Goal: Task Accomplishment & Management: Manage account settings

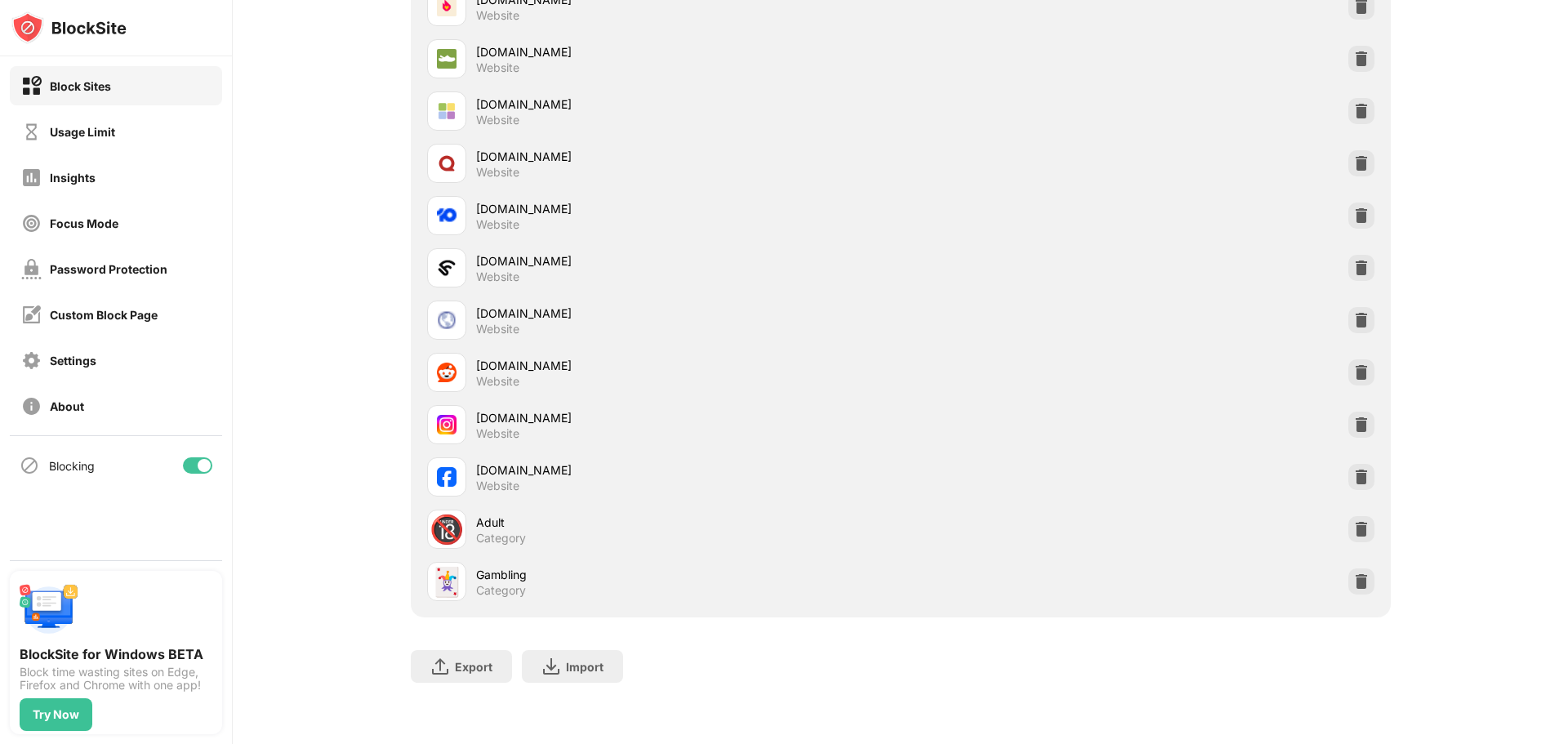
scroll to position [692, 0]
click at [1357, 468] on img at bounding box center [1361, 476] width 16 height 16
click at [127, 132] on div "Usage Limit" at bounding box center [116, 131] width 213 height 39
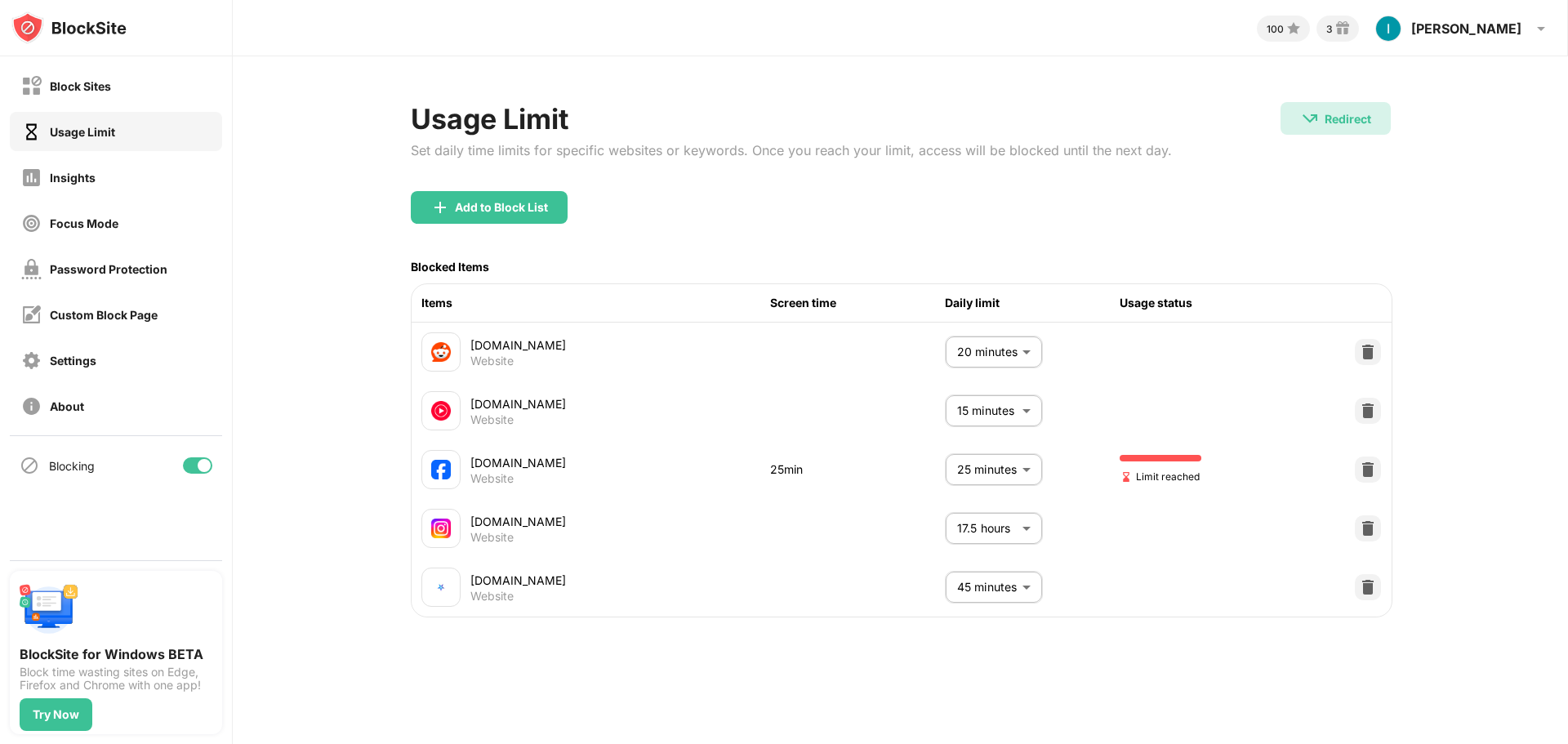
click at [979, 526] on body "Block Sites Usage Limit Insights Focus Mode Password Protection Custom Block Pa…" at bounding box center [784, 372] width 1568 height 744
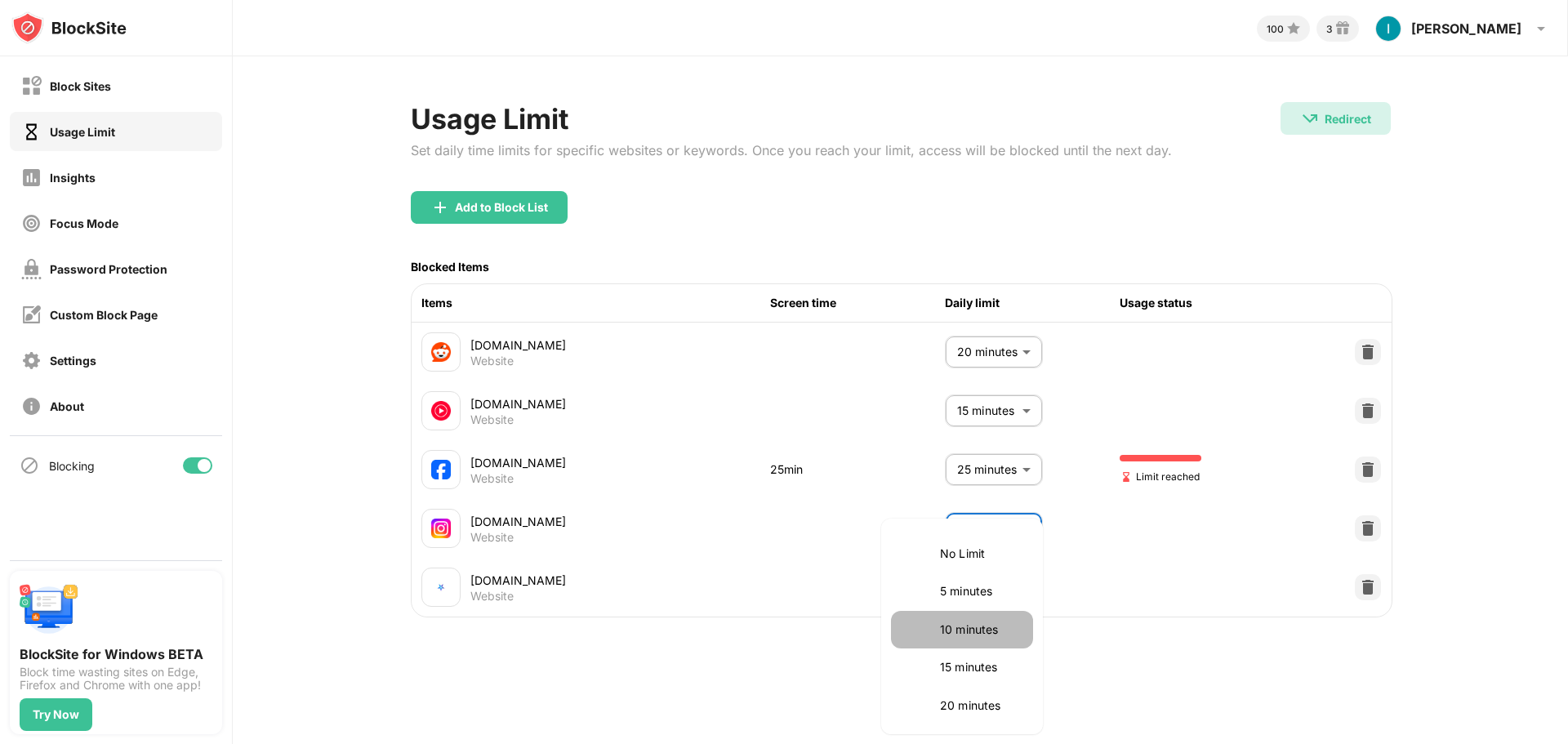
click at [971, 631] on p "10 minutes" at bounding box center [981, 629] width 83 height 18
type input "**"
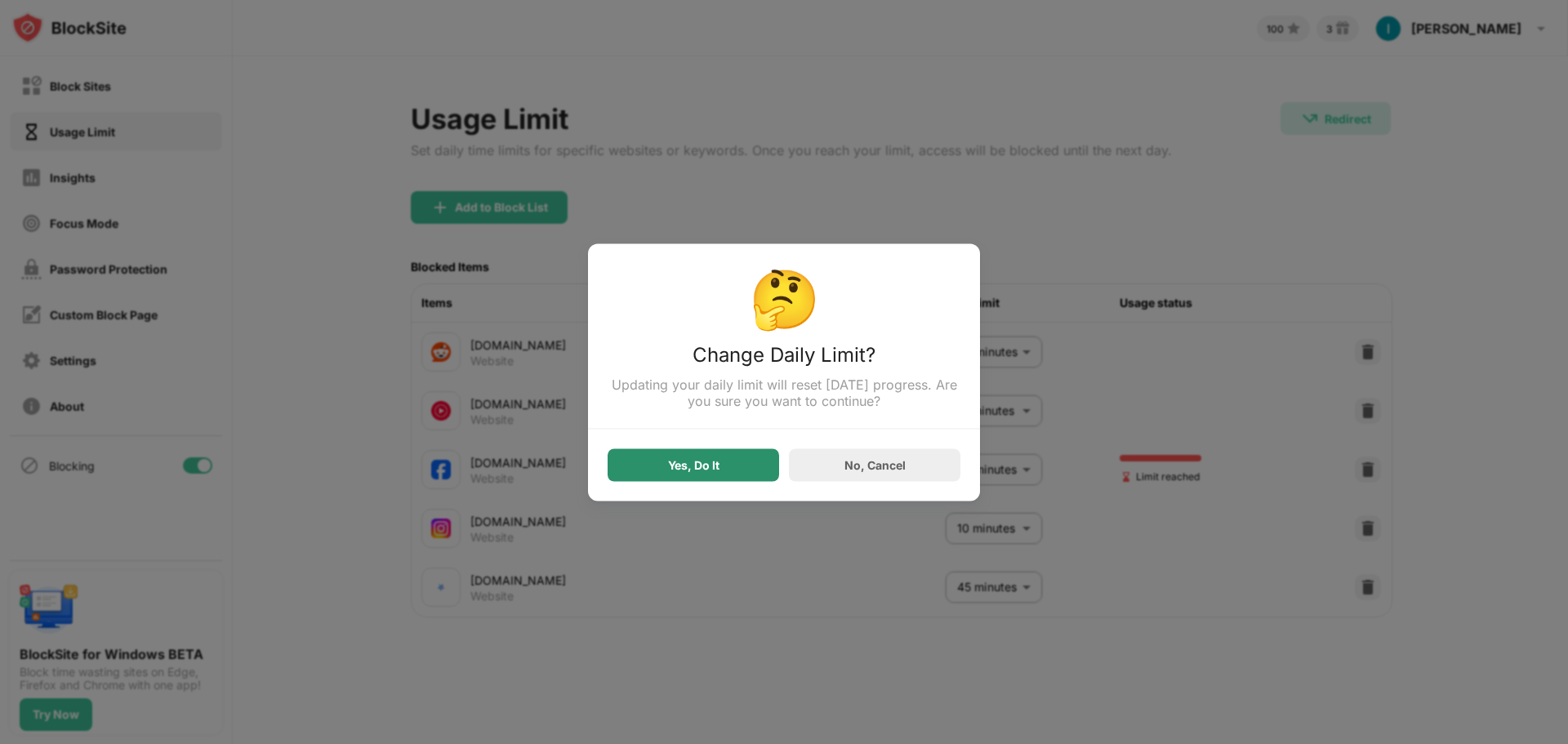
click at [747, 466] on div "Yes, Do It" at bounding box center [693, 465] width 172 height 33
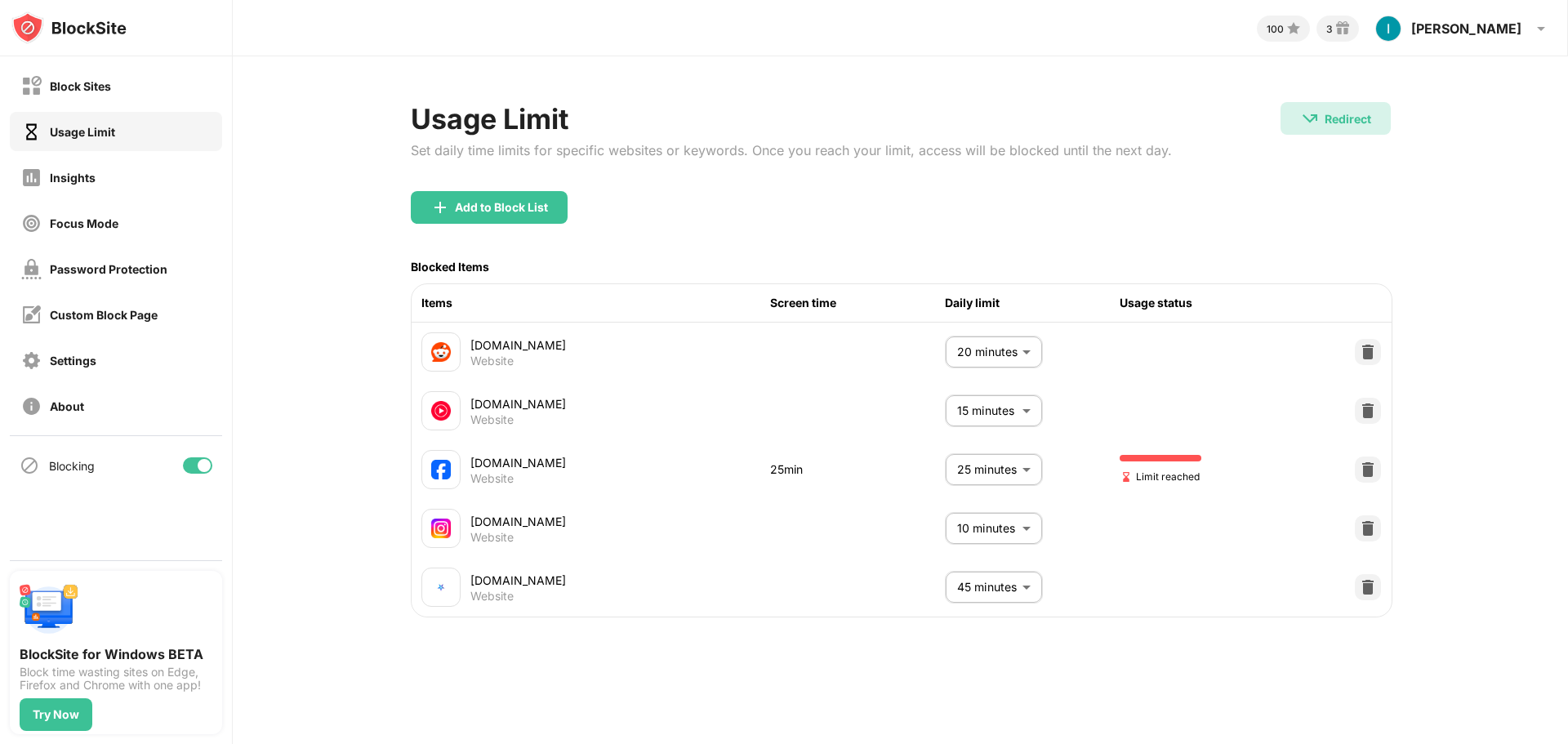
click at [988, 470] on body "Block Sites Usage Limit Insights Focus Mode Password Protection Custom Block Pa…" at bounding box center [784, 372] width 1568 height 744
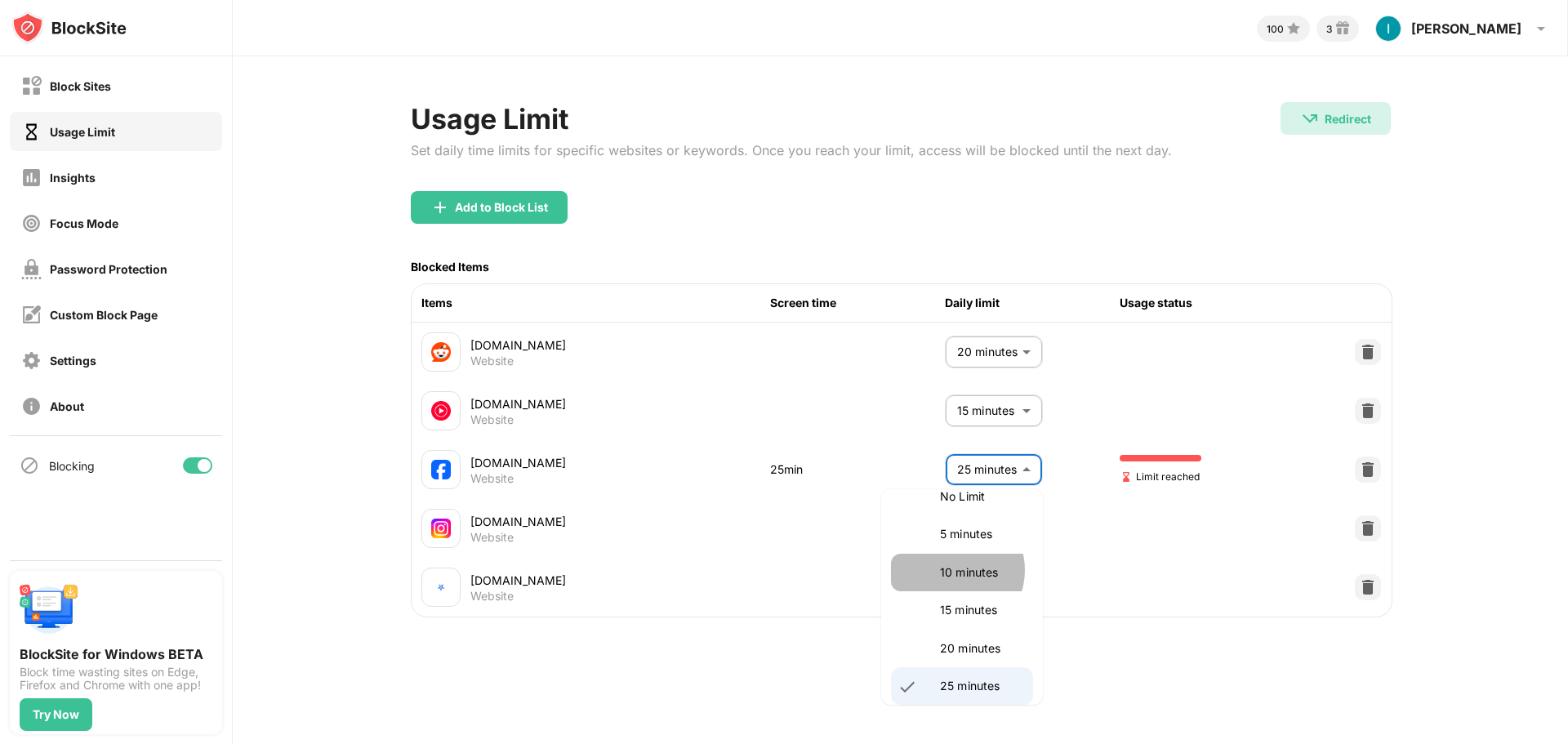
click at [951, 570] on p "10 minutes" at bounding box center [981, 572] width 83 height 18
type input "**"
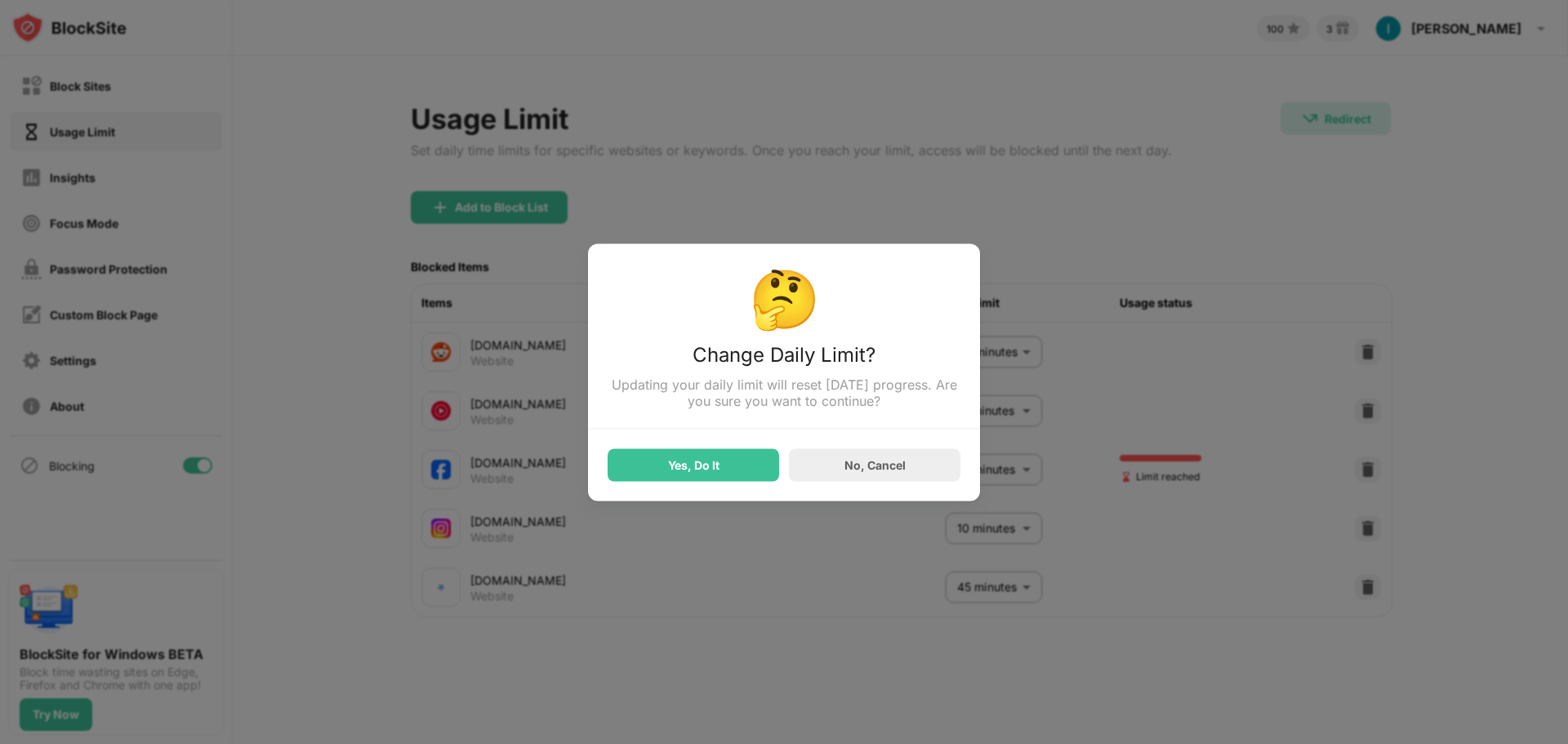
click at [704, 467] on div "Yes, Do It" at bounding box center [693, 464] width 52 height 13
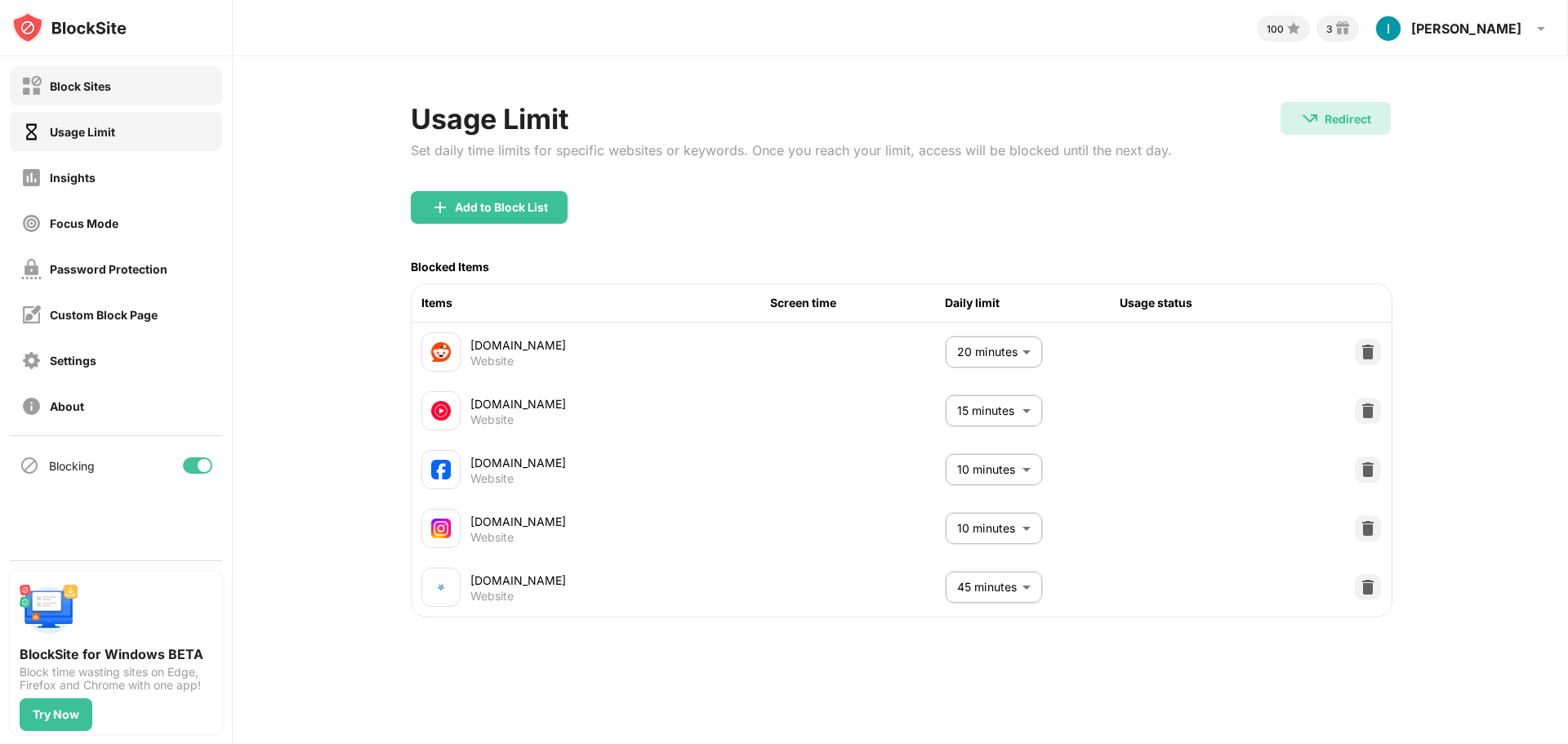
click at [121, 83] on div "Block Sites" at bounding box center [116, 85] width 213 height 39
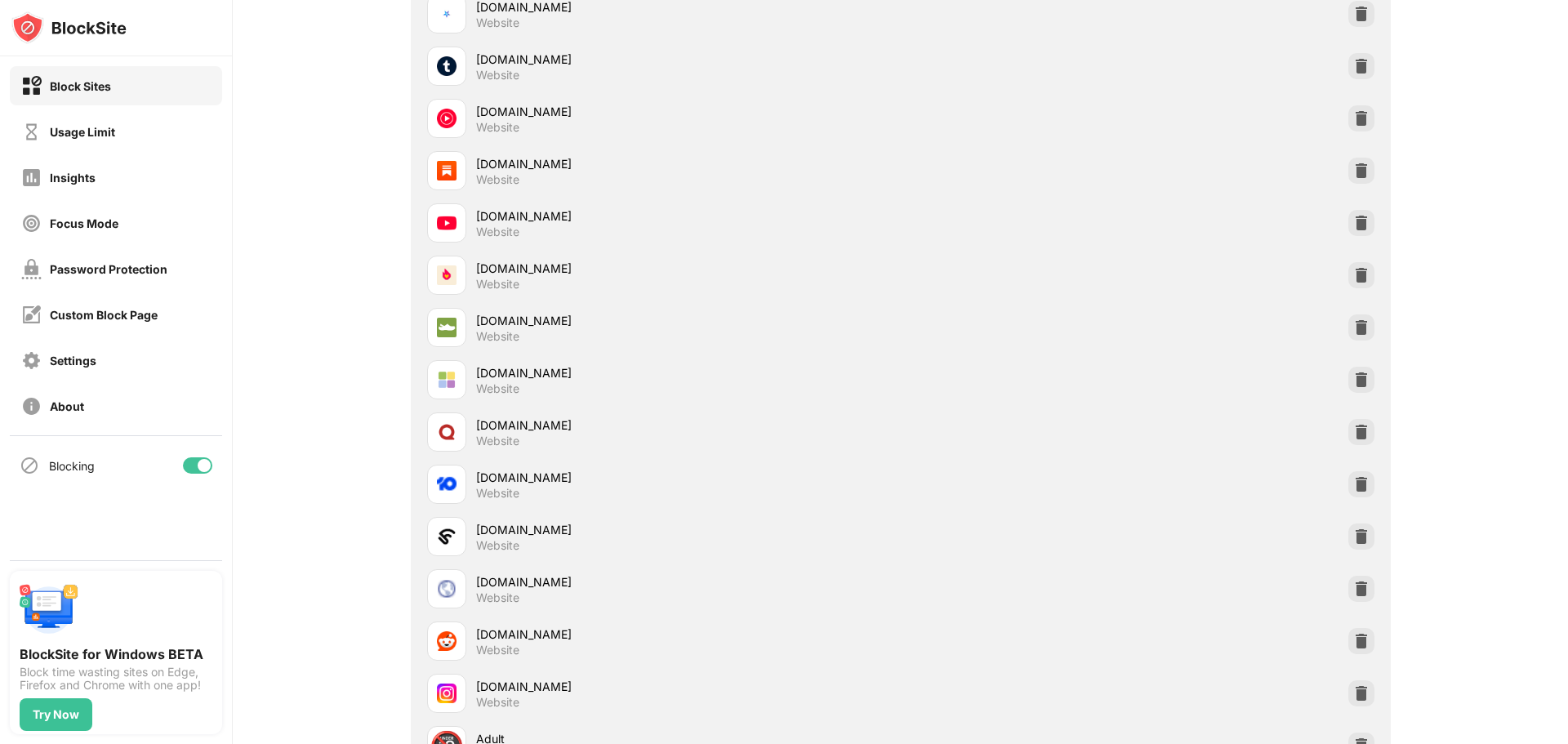
scroll to position [150, 0]
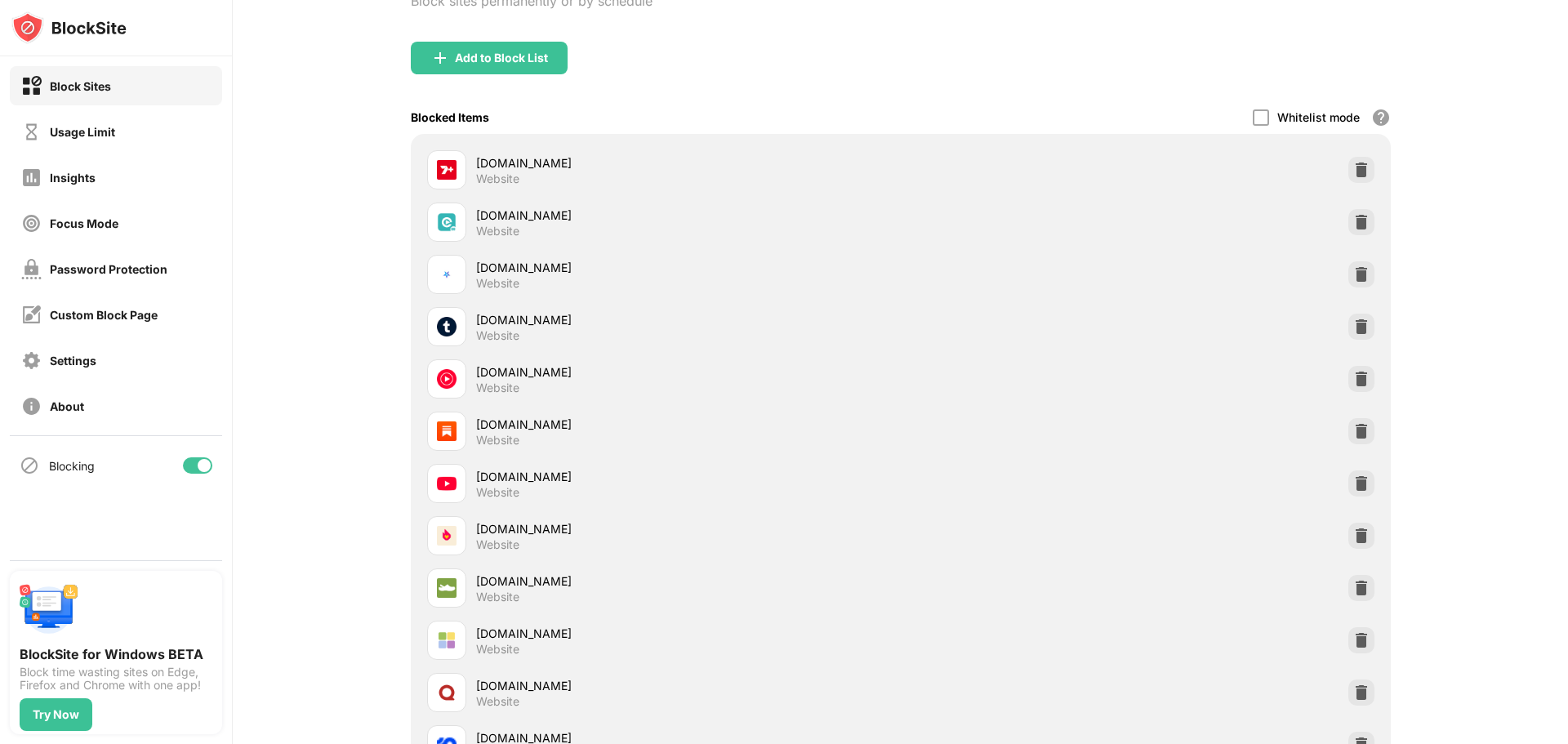
click at [500, 68] on div "Add to Block List" at bounding box center [489, 58] width 157 height 33
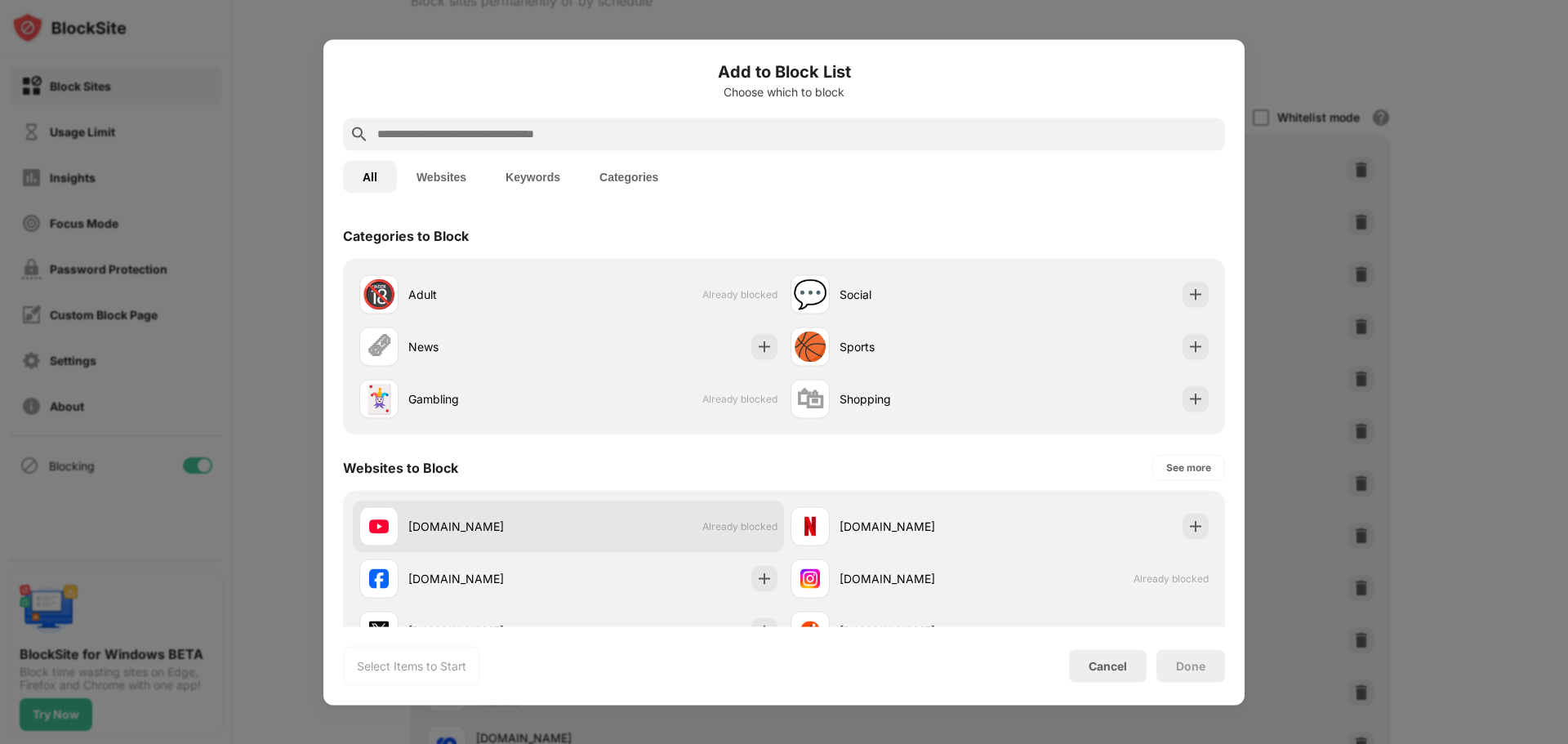
scroll to position [81, 0]
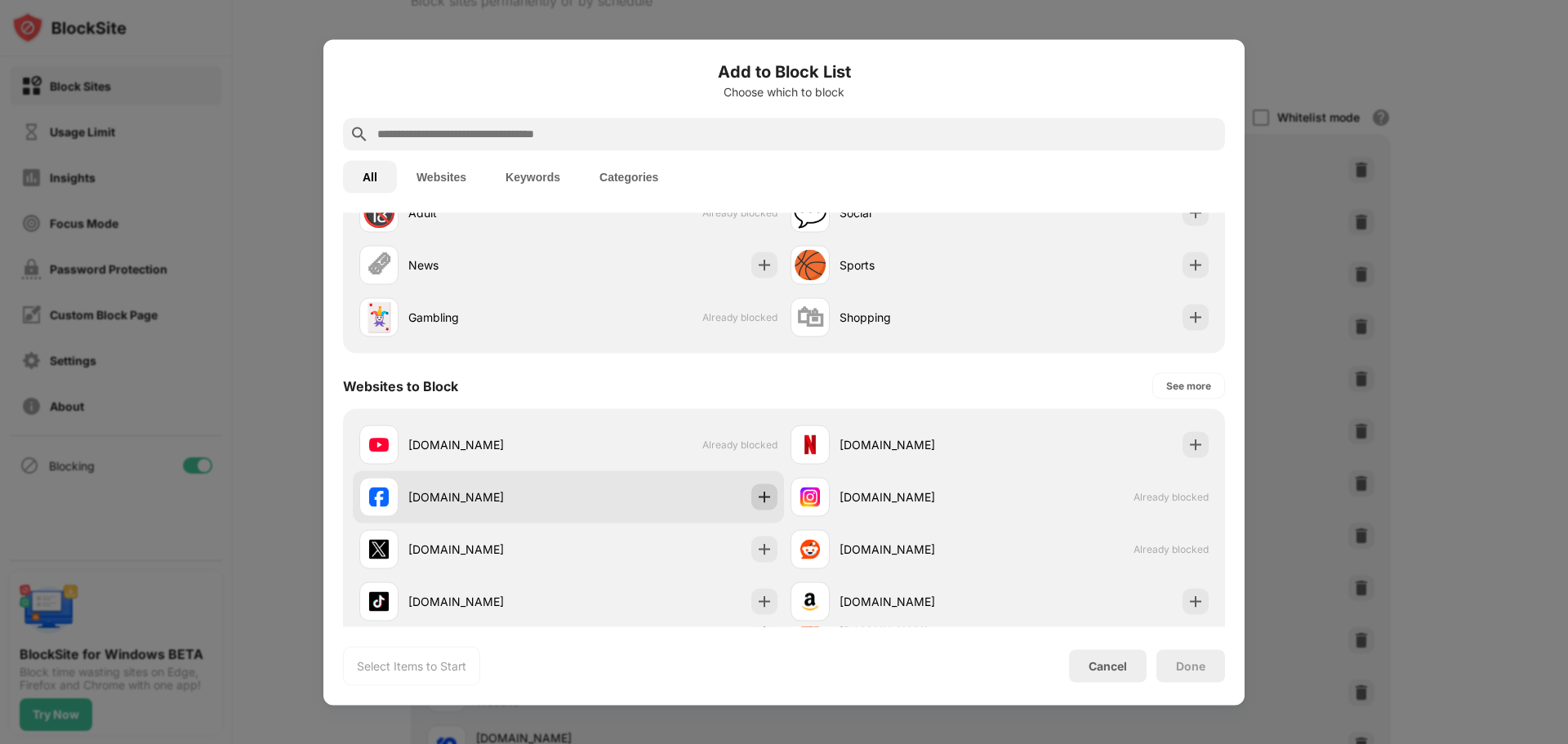
click at [761, 504] on div at bounding box center [764, 496] width 26 height 26
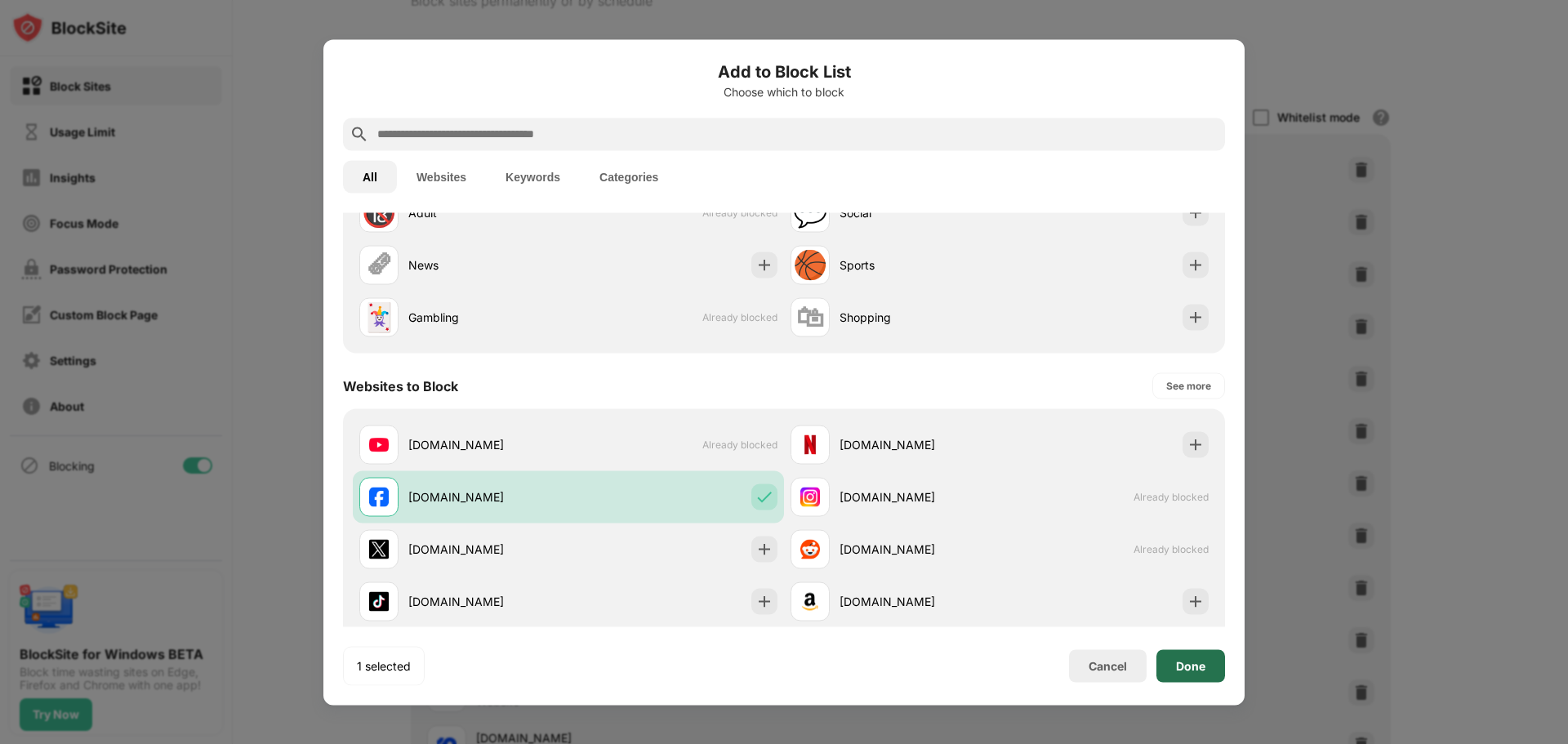
click at [1203, 664] on div "Done" at bounding box center [1190, 664] width 30 height 13
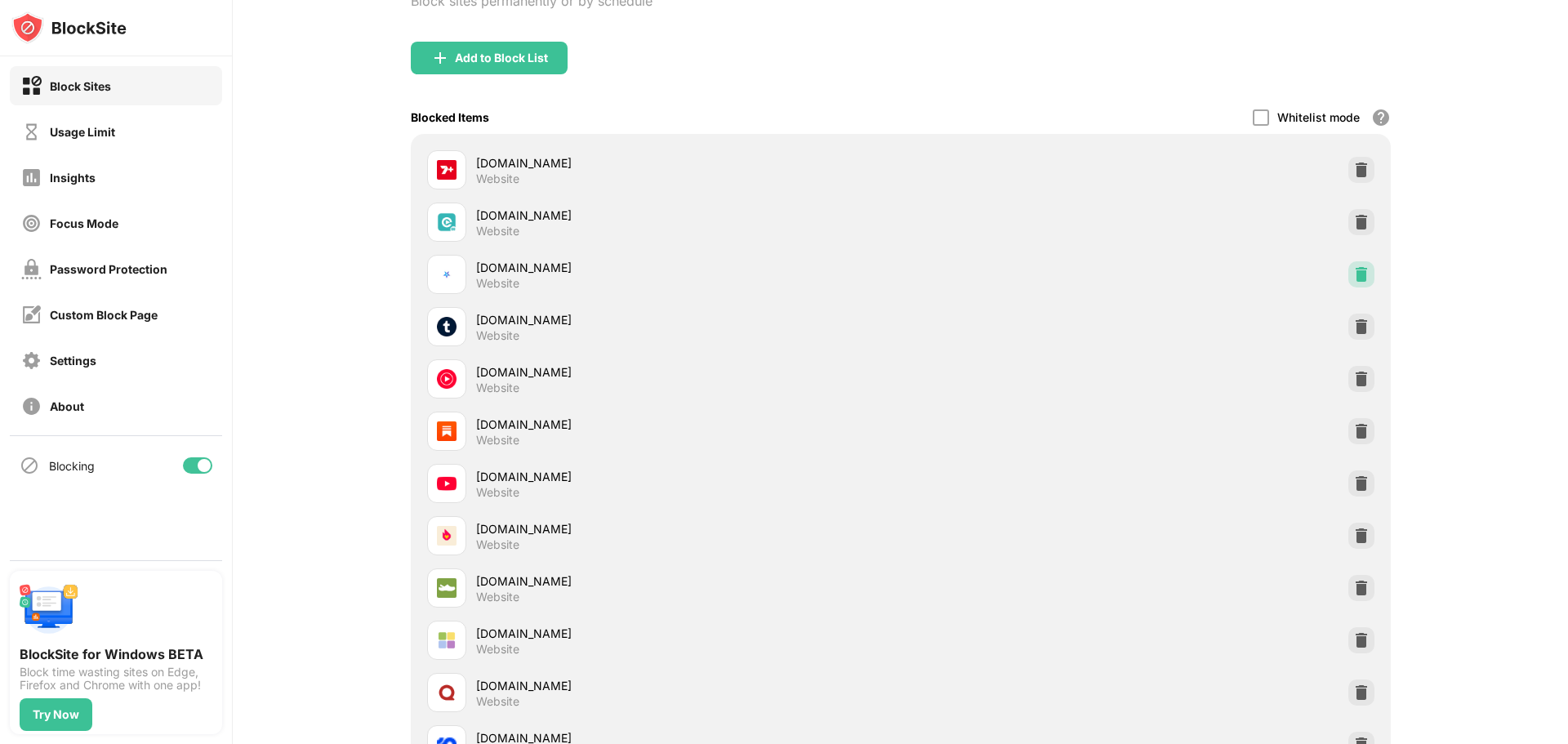
click at [1356, 285] on div at bounding box center [1361, 274] width 26 height 26
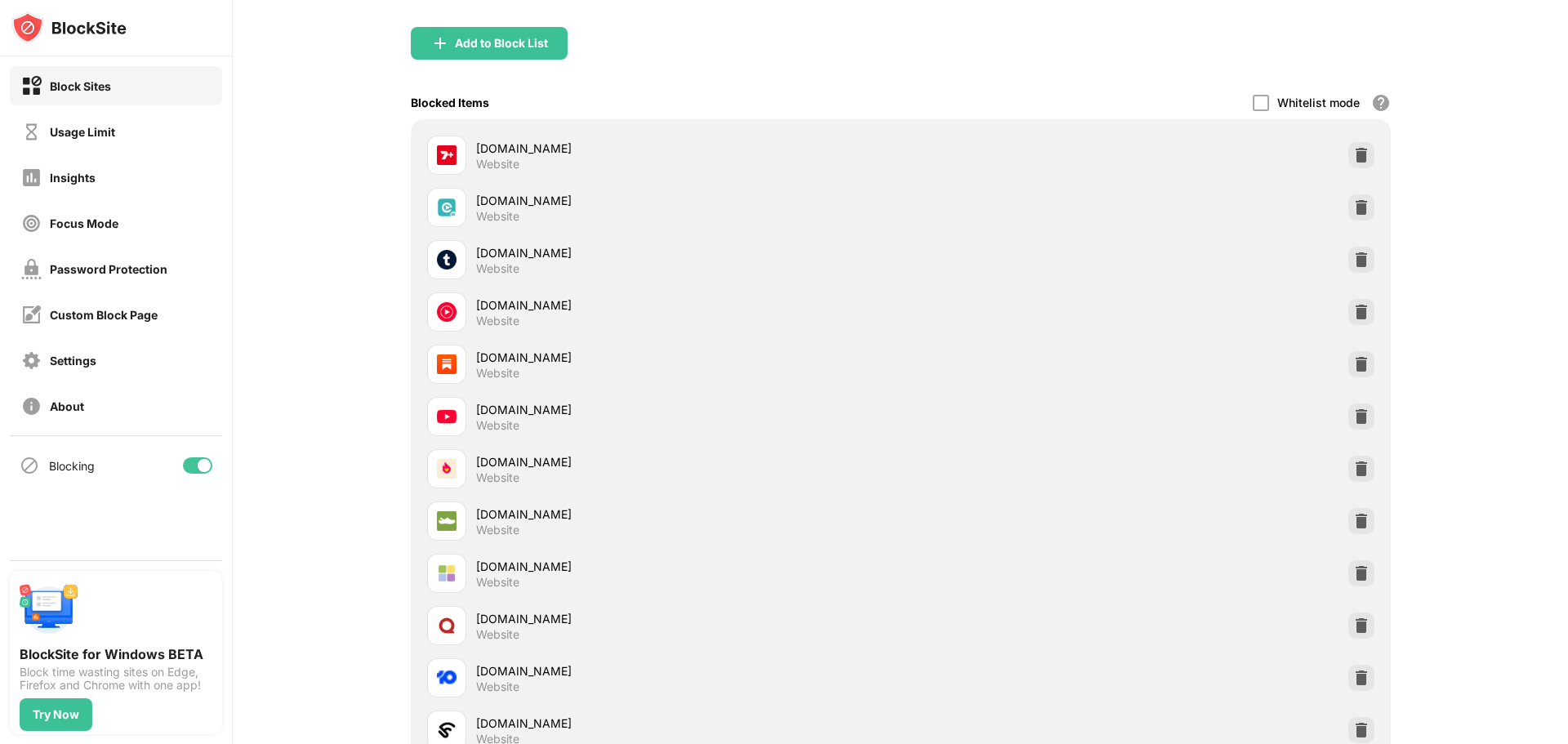
scroll to position [150, 0]
